Goal: Task Accomplishment & Management: Manage account settings

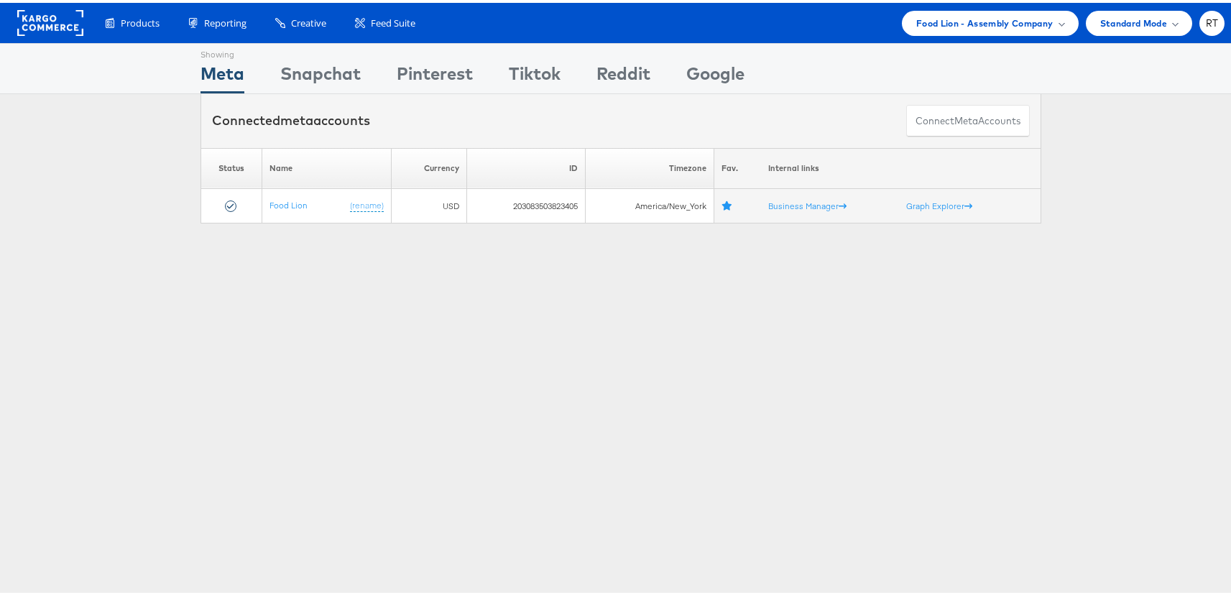
click at [426, 312] on div "Showing Meta Showing Snapchat Showing Pinterest Showing Tiktok Showing Reddit S…" at bounding box center [620, 399] width 1241 height 718
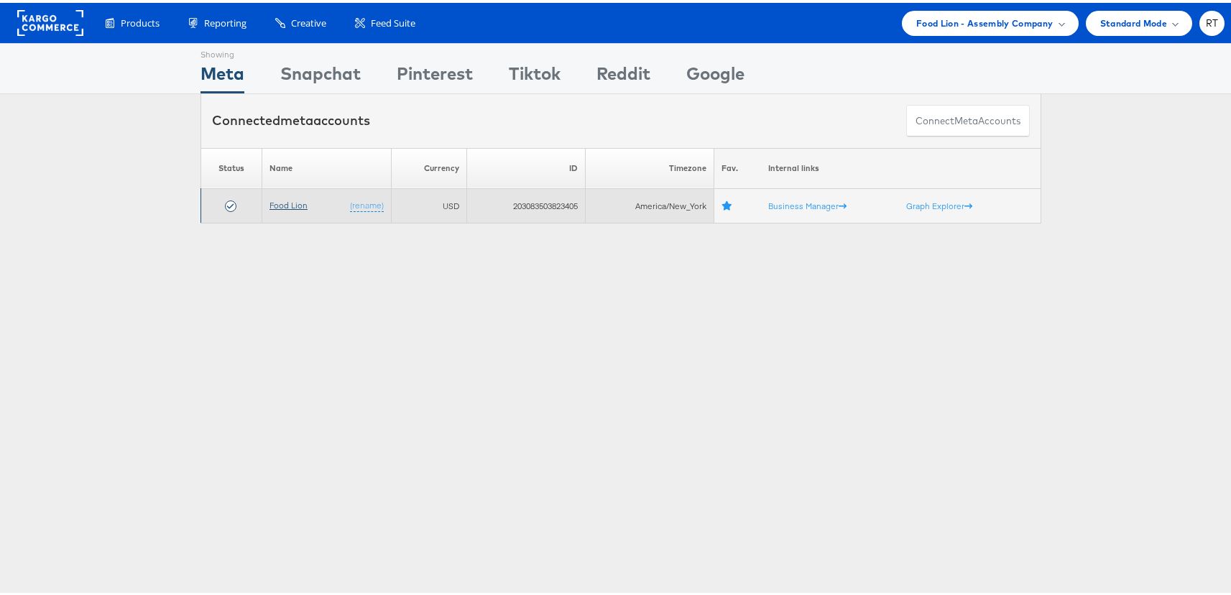
click at [288, 205] on link "Food Lion" at bounding box center [288, 202] width 38 height 11
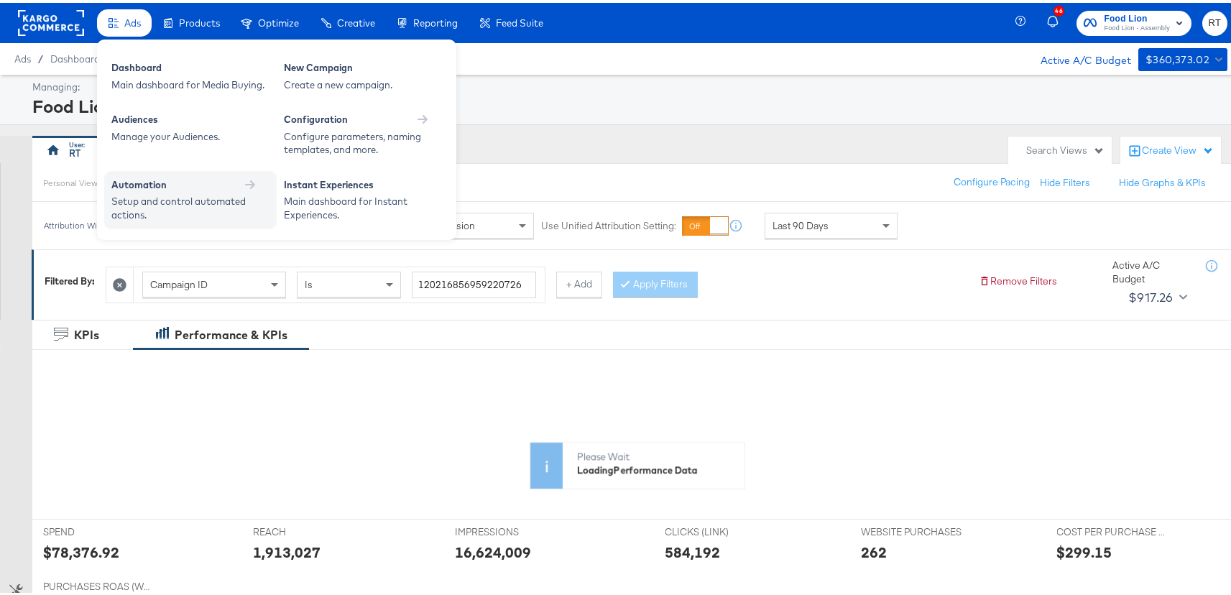
click at [149, 196] on div "Setup and control automated actions." at bounding box center [183, 205] width 144 height 27
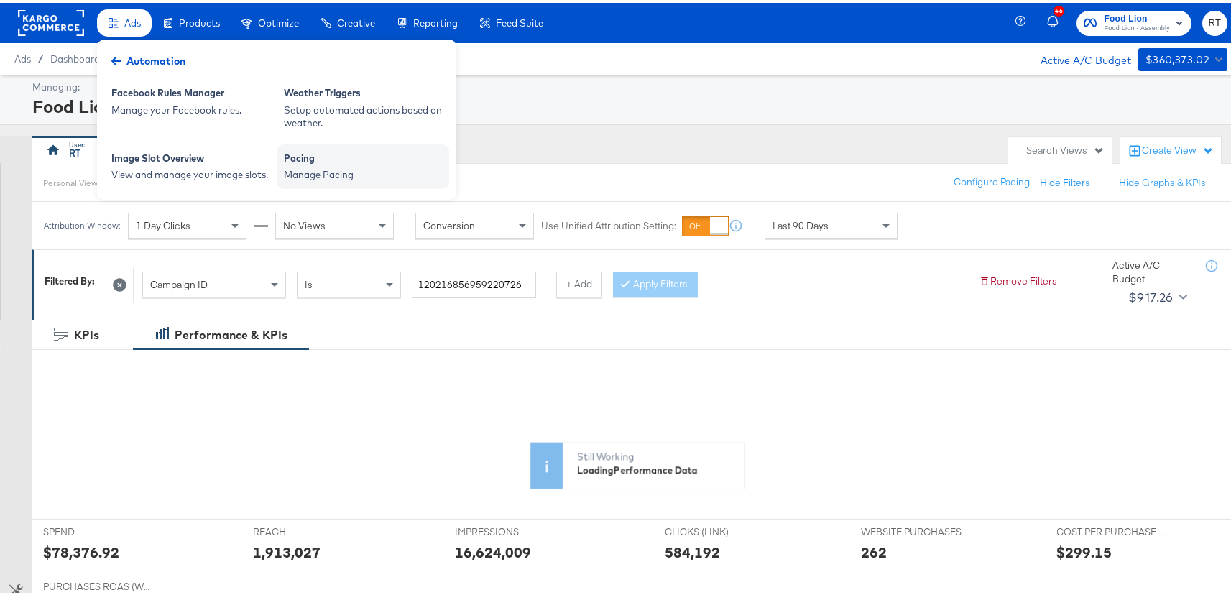
click at [321, 165] on div "Manage Pacing" at bounding box center [363, 172] width 158 height 14
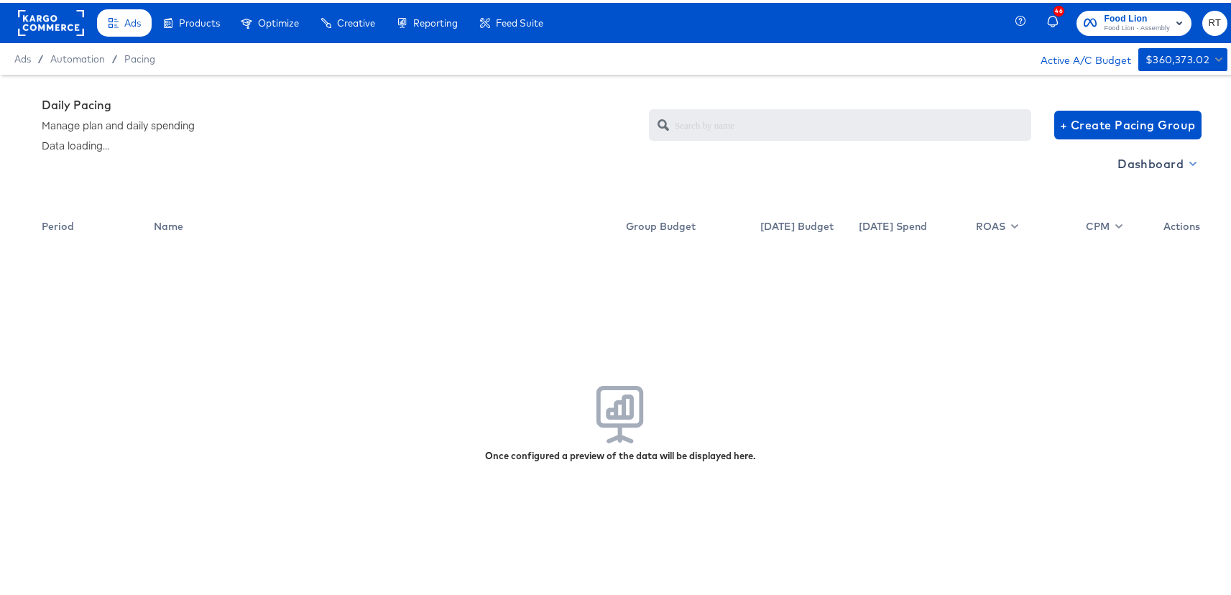
click at [1154, 164] on span "Dashboard" at bounding box center [1155, 161] width 77 height 20
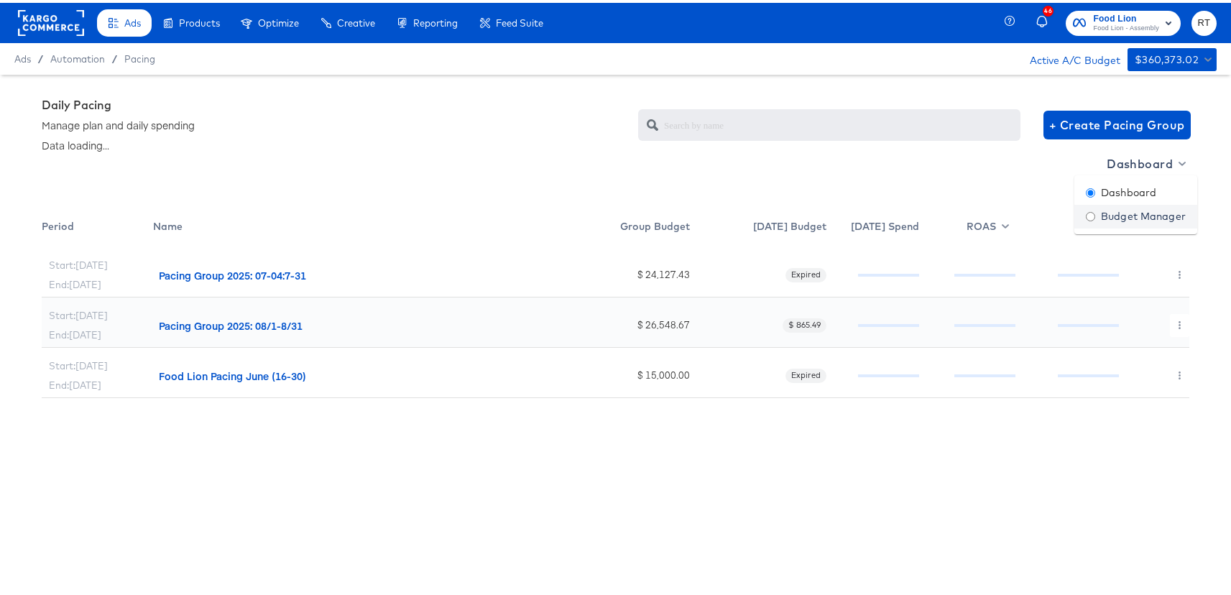
click at [1123, 213] on div "Budget Manager" at bounding box center [1135, 213] width 100 height 15
radio input "false"
radio input "true"
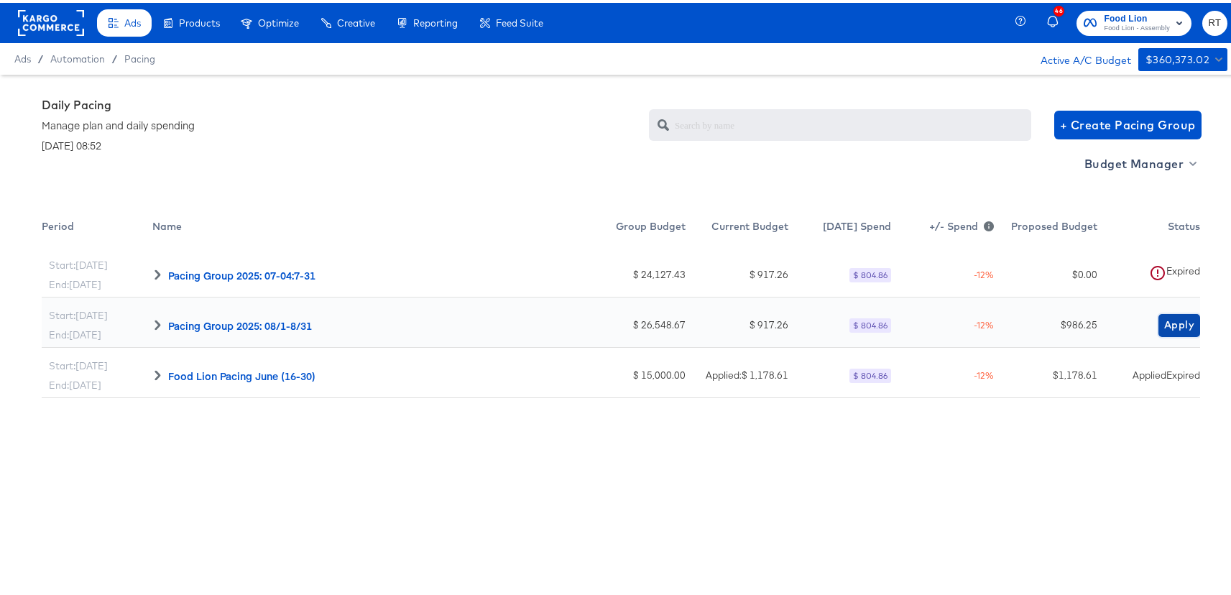
click at [1164, 319] on span "Apply" at bounding box center [1179, 322] width 30 height 18
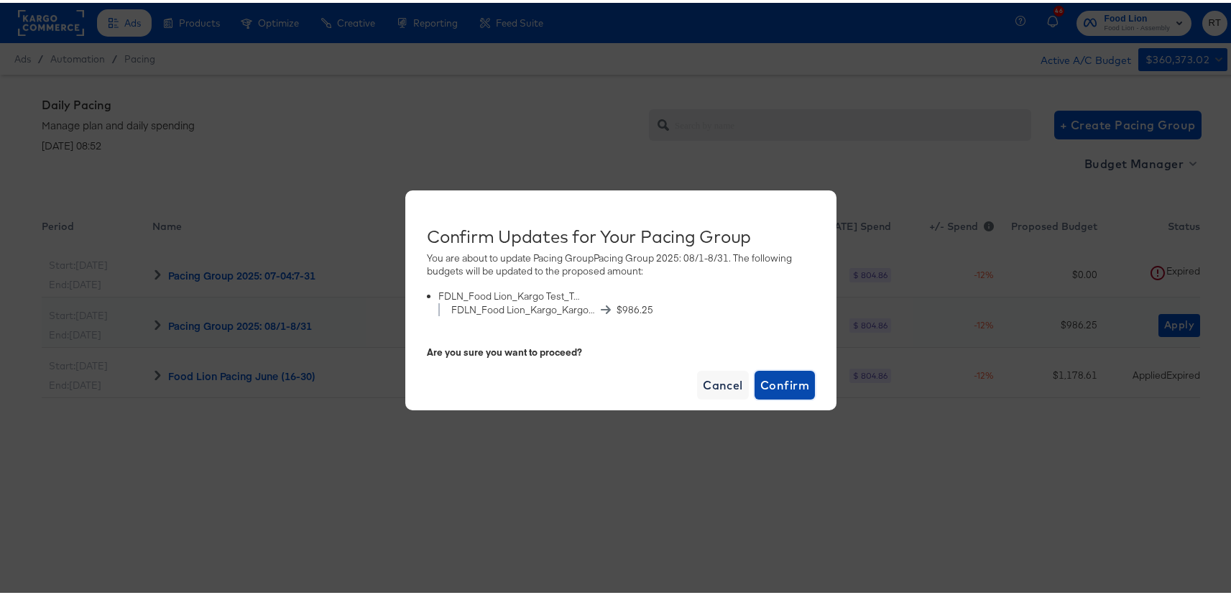
click at [768, 389] on span "Confirm" at bounding box center [784, 382] width 49 height 20
